Goal: Task Accomplishment & Management: Manage account settings

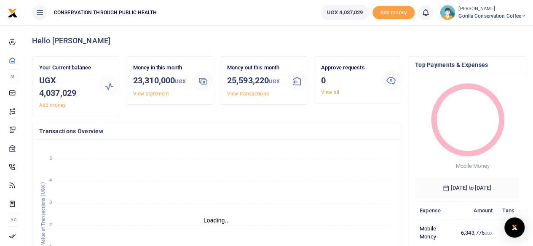
scroll to position [7, 7]
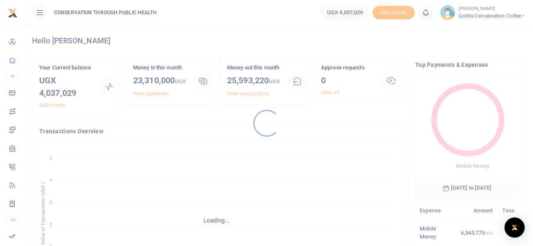
scroll to position [7, 7]
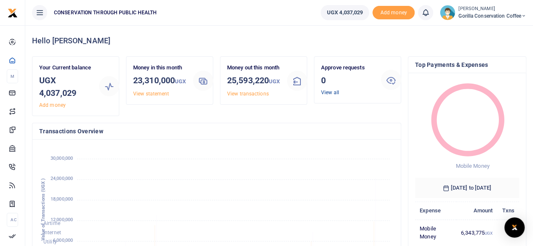
click at [334, 93] on link "View all" at bounding box center [330, 93] width 18 height 6
click at [458, 15] on span "Gorilla Conservation Coffee" at bounding box center [492, 16] width 68 height 8
click at [484, 29] on link "Switch accounts" at bounding box center [494, 31] width 67 height 12
click at [470, 11] on small "[PERSON_NAME]" at bounding box center [492, 8] width 68 height 7
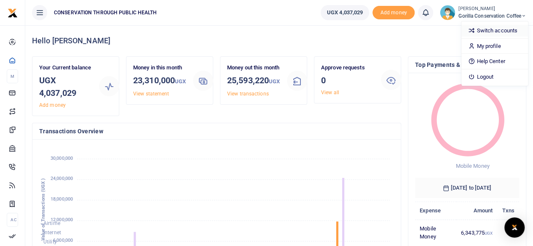
click at [488, 29] on link "Switch accounts" at bounding box center [494, 31] width 67 height 12
